Goal: Navigation & Orientation: Find specific page/section

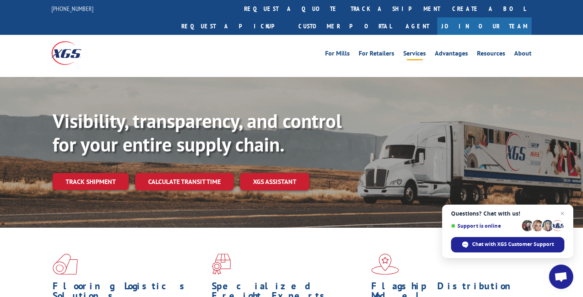
click at [426, 50] on link "Services" at bounding box center [414, 54] width 23 height 9
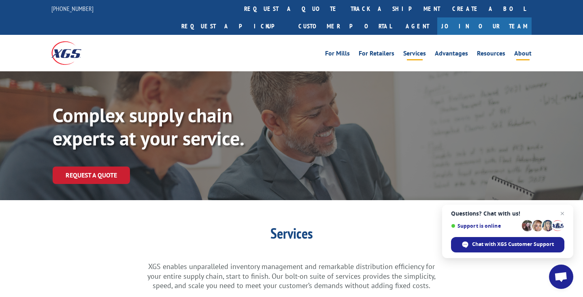
click at [531, 50] on link "About" at bounding box center [522, 54] width 17 height 9
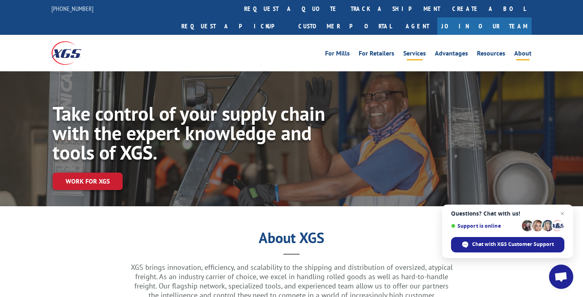
click at [422, 50] on link "Services" at bounding box center [414, 54] width 23 height 9
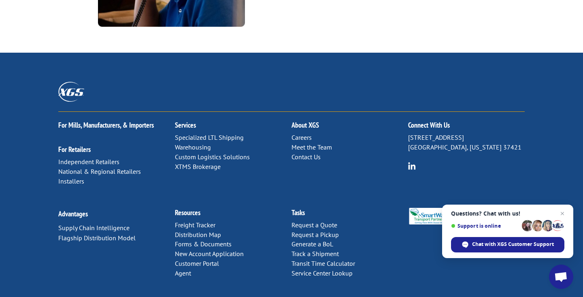
scroll to position [1111, 0]
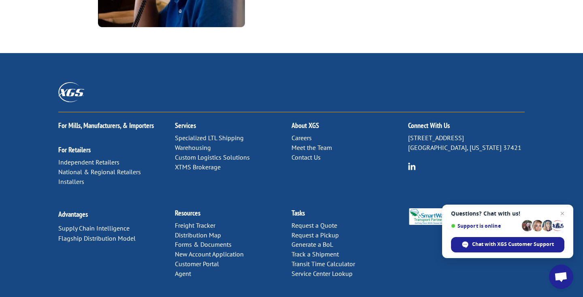
click at [311, 153] on link "Contact Us" at bounding box center [306, 157] width 29 height 8
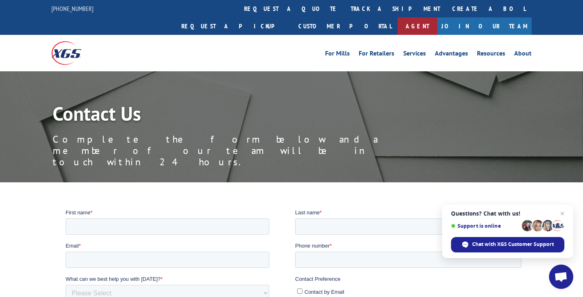
click at [437, 17] on link "Agent" at bounding box center [418, 25] width 40 height 17
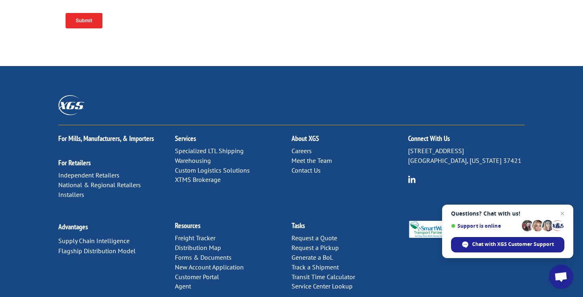
scroll to position [416, 0]
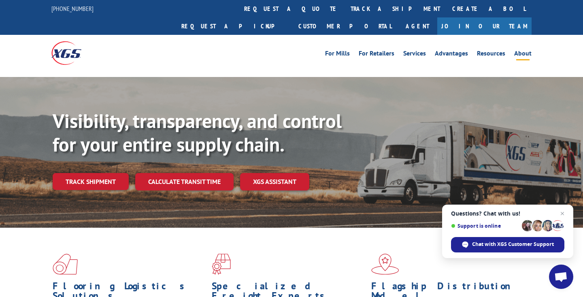
click at [522, 50] on link "About" at bounding box center [522, 54] width 17 height 9
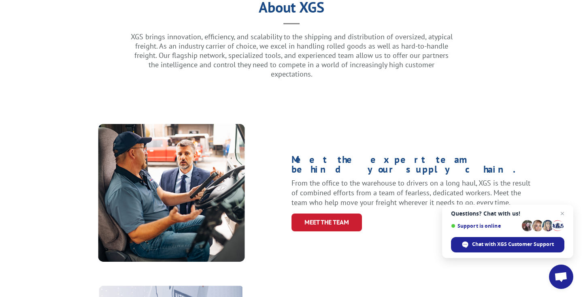
scroll to position [259, 0]
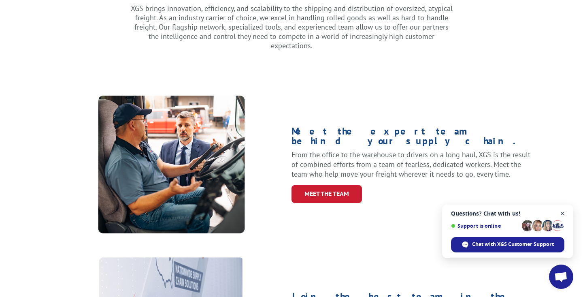
click at [561, 215] on span "Open chat" at bounding box center [563, 214] width 10 height 10
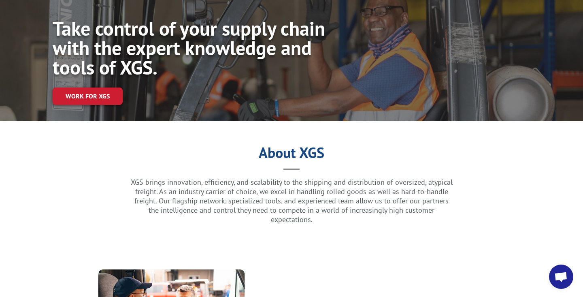
scroll to position [86, 0]
